Goal: Transaction & Acquisition: Purchase product/service

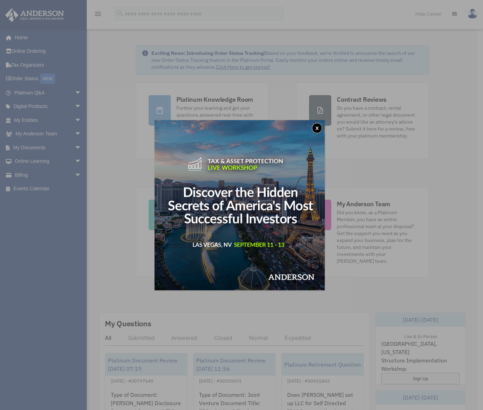
click at [318, 126] on button "x" at bounding box center [317, 128] width 10 height 10
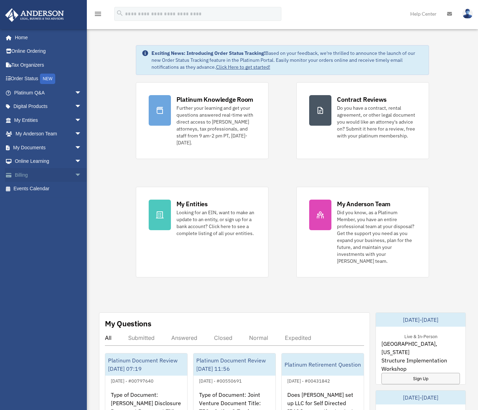
click at [75, 173] on span "arrow_drop_down" at bounding box center [82, 175] width 14 height 14
click at [50, 191] on link "$ Open Invoices" at bounding box center [51, 189] width 82 height 14
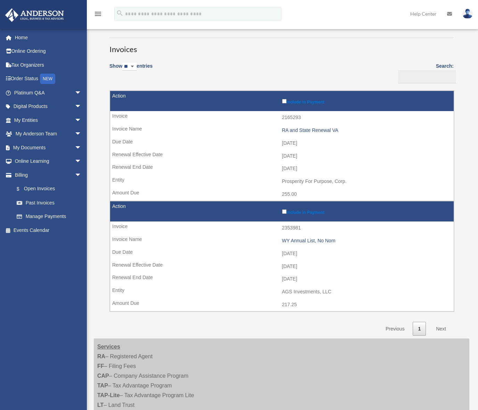
scroll to position [33, 0]
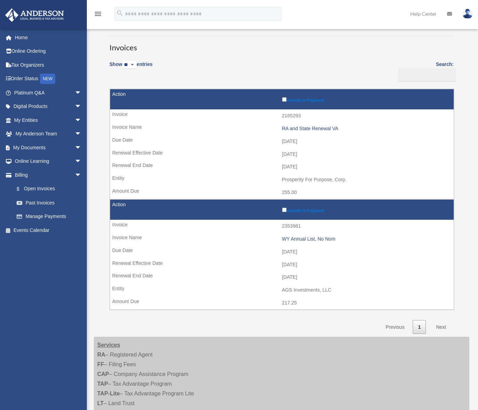
drag, startPoint x: 281, startPoint y: 252, endPoint x: 318, endPoint y: 252, distance: 36.8
click at [318, 252] on td "[DATE]" at bounding box center [281, 252] width 343 height 13
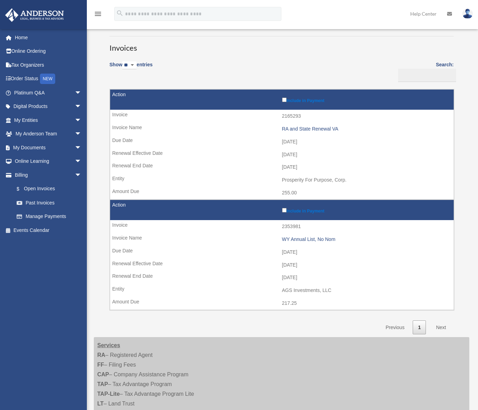
scroll to position [32, 0]
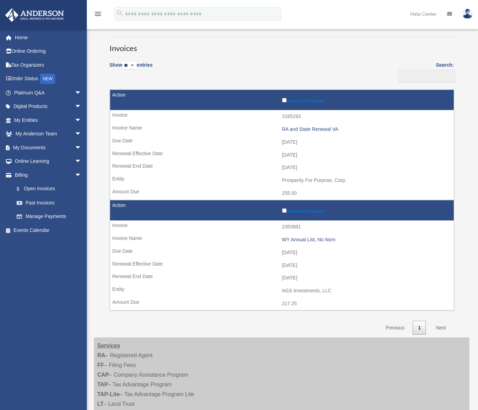
drag, startPoint x: 310, startPoint y: 141, endPoint x: 255, endPoint y: 138, distance: 55.3
click at [255, 138] on td "2025-09-10" at bounding box center [281, 142] width 343 height 13
click at [202, 146] on td "2025-09-10" at bounding box center [281, 142] width 343 height 13
click at [309, 154] on td "2025-10-01" at bounding box center [281, 155] width 343 height 13
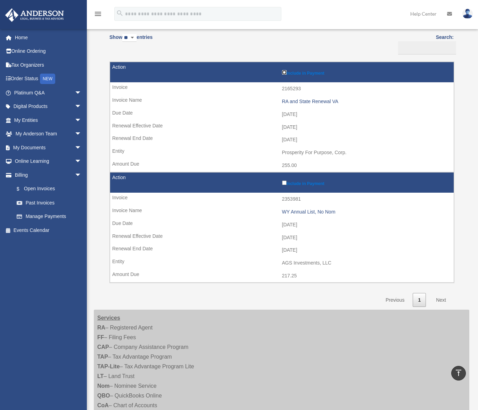
scroll to position [0, 0]
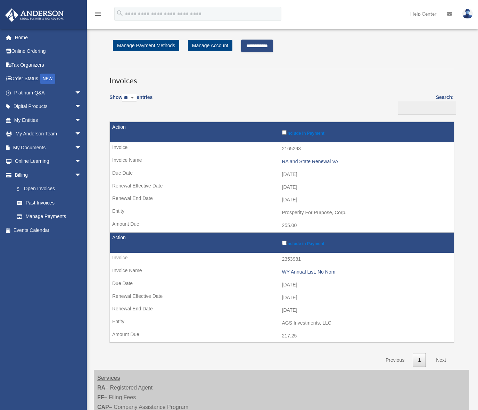
click at [261, 45] on input "**********" at bounding box center [257, 46] width 32 height 13
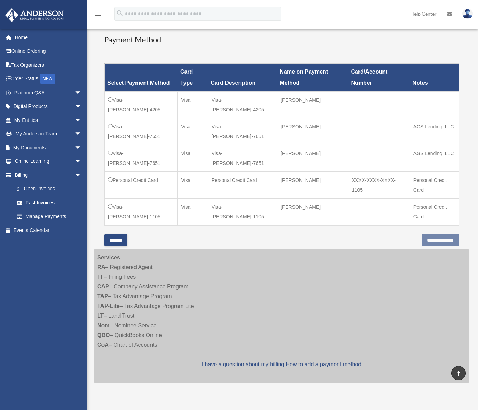
scroll to position [167, 0]
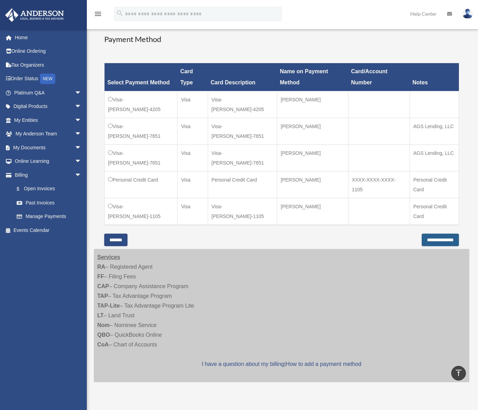
click at [438, 240] on input "**********" at bounding box center [440, 240] width 37 height 13
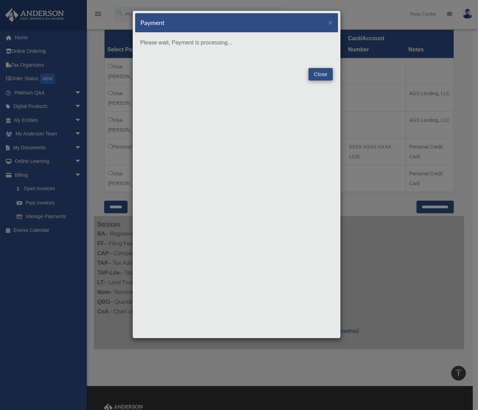
scroll to position [199, 0]
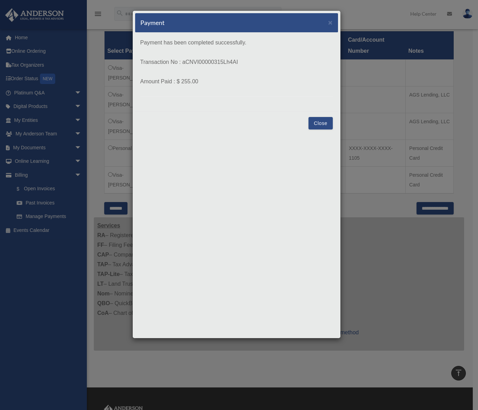
click at [322, 123] on button "Close" at bounding box center [320, 123] width 24 height 13
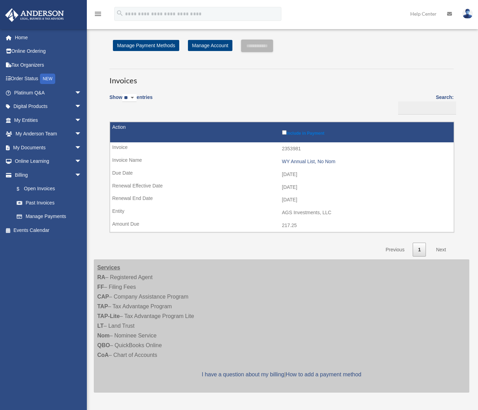
click at [323, 113] on div "Show ** ** ** *** entries Search: Pay Invoice # Invoice Name Due Date Renewal E…" at bounding box center [281, 172] width 344 height 167
click at [469, 11] on img at bounding box center [467, 14] width 10 height 10
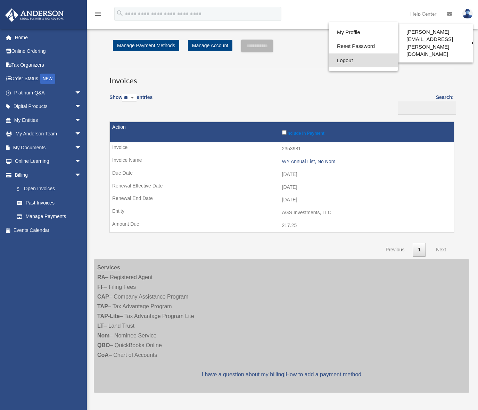
click at [336, 60] on link "Logout" at bounding box center [363, 60] width 69 height 14
